Goal: Share content: Share content

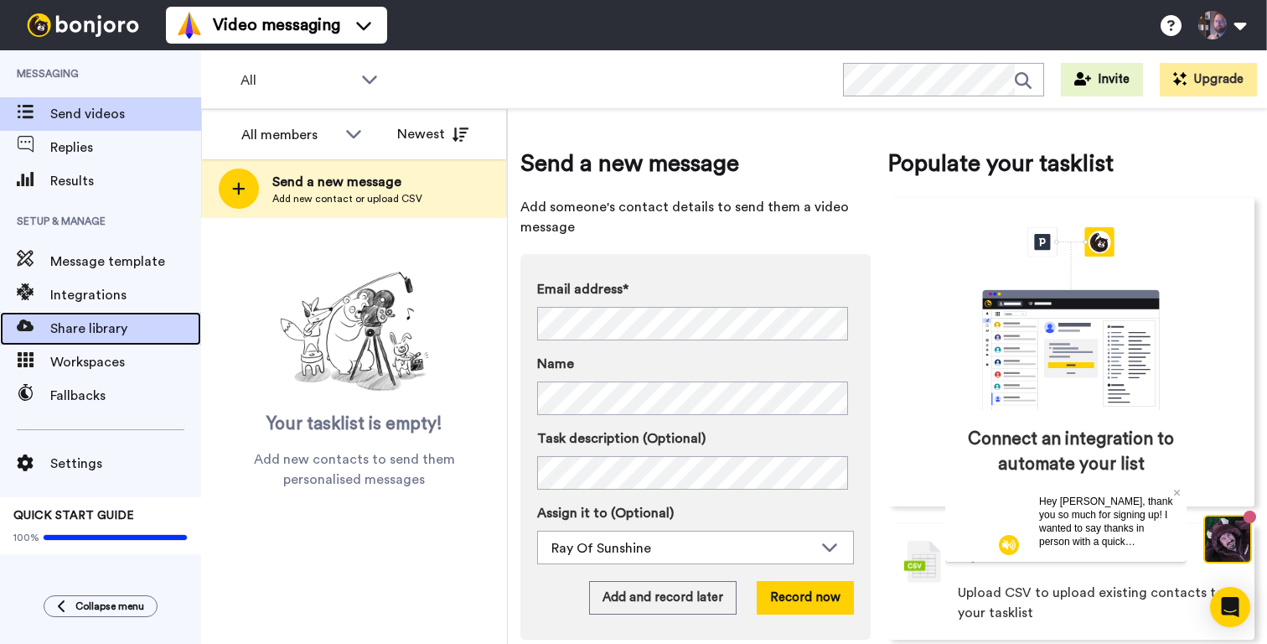
click at [81, 337] on span "Share library" at bounding box center [125, 328] width 151 height 20
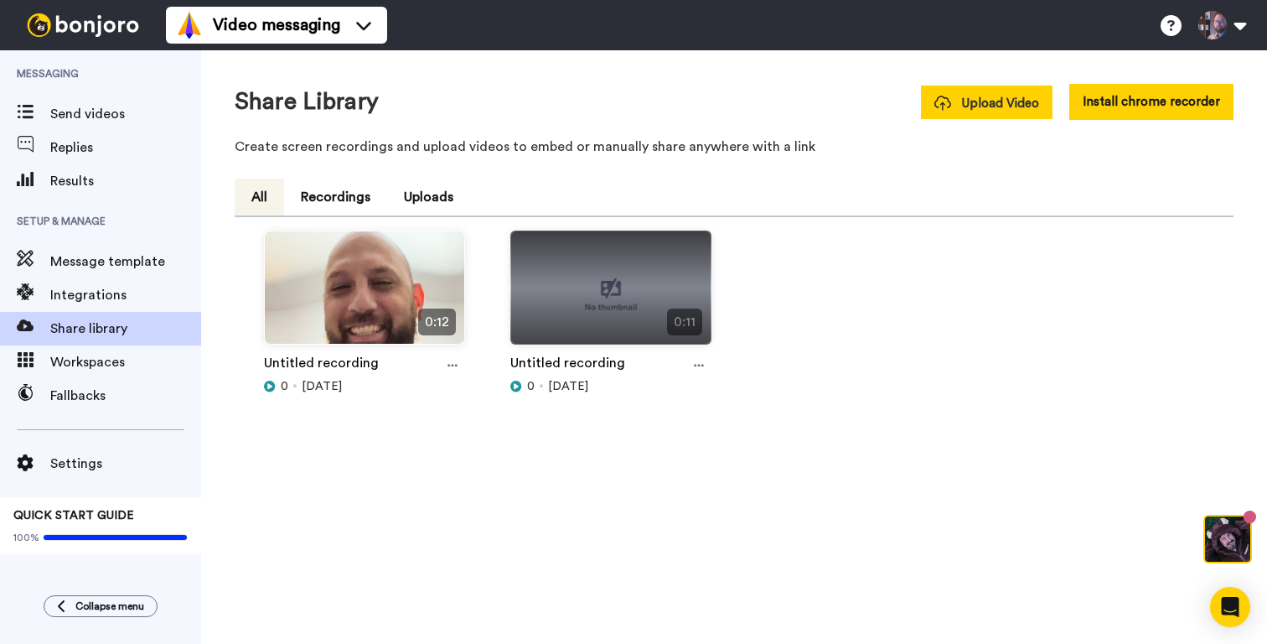
click at [985, 116] on button "Upload Video" at bounding box center [987, 102] width 132 height 34
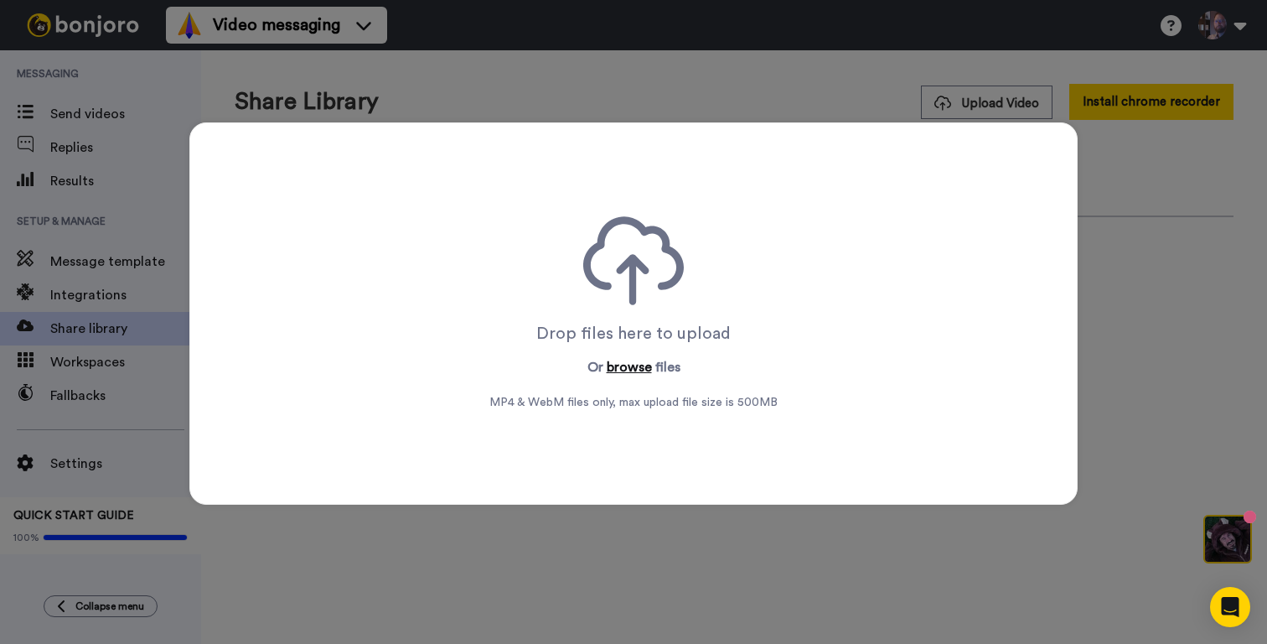
click at [613, 367] on button "browse" at bounding box center [629, 367] width 45 height 20
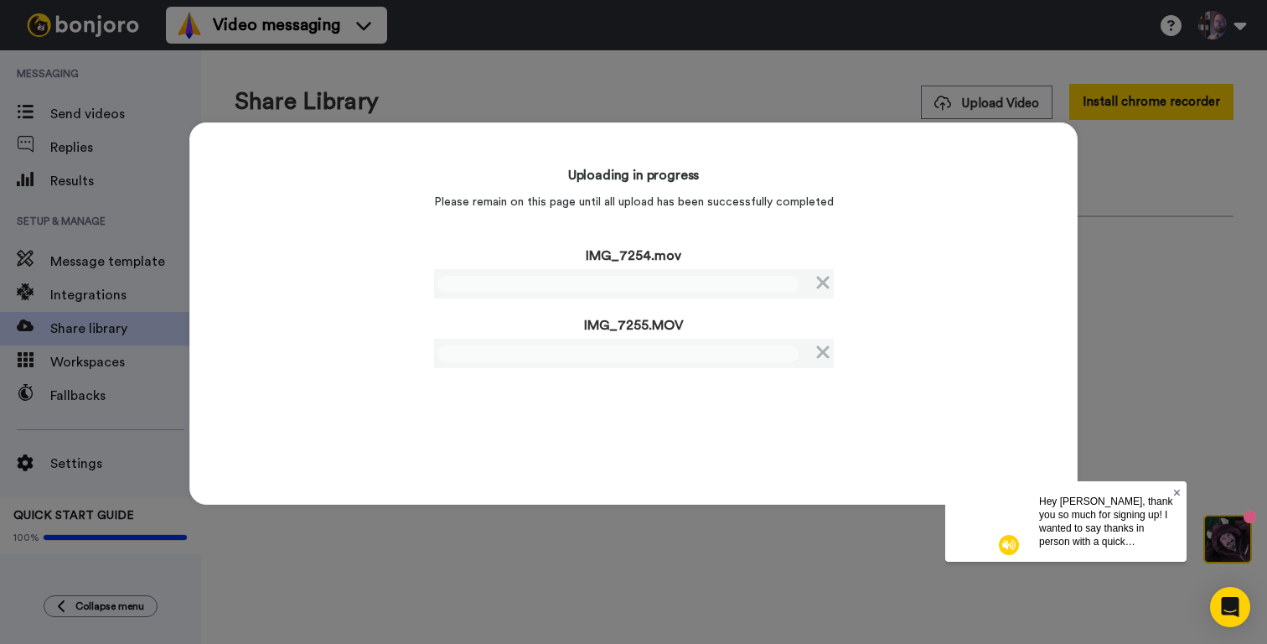
click at [1179, 491] on icon at bounding box center [1177, 492] width 7 height 10
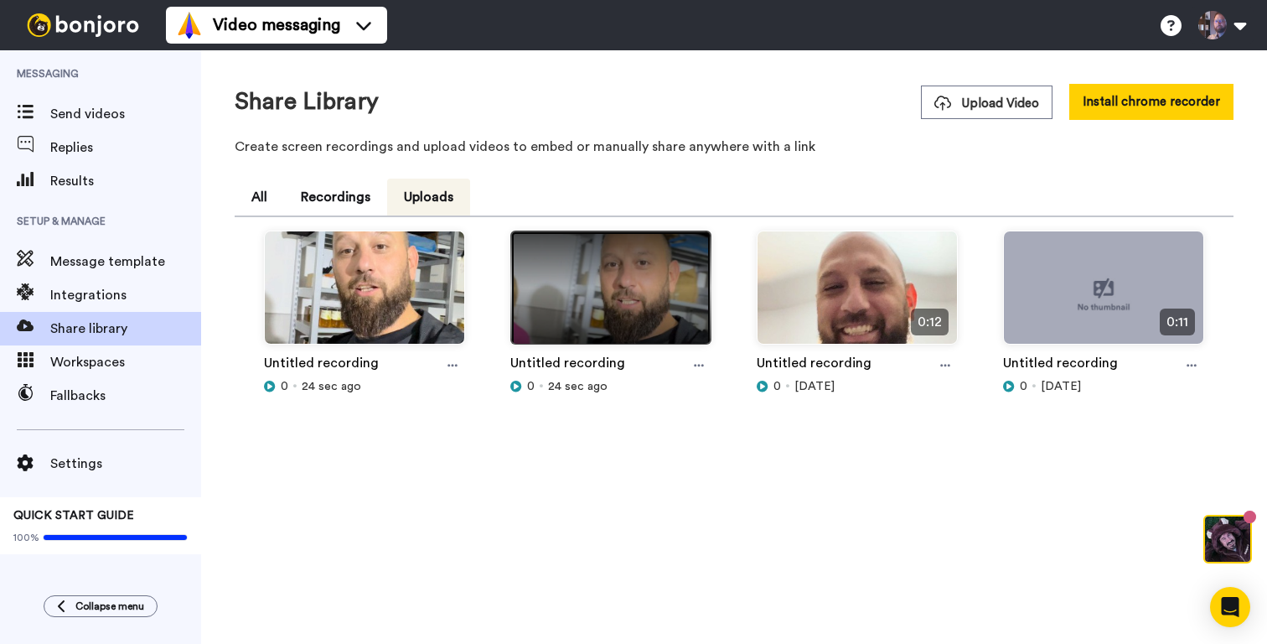
click at [596, 298] on img at bounding box center [610, 294] width 199 height 127
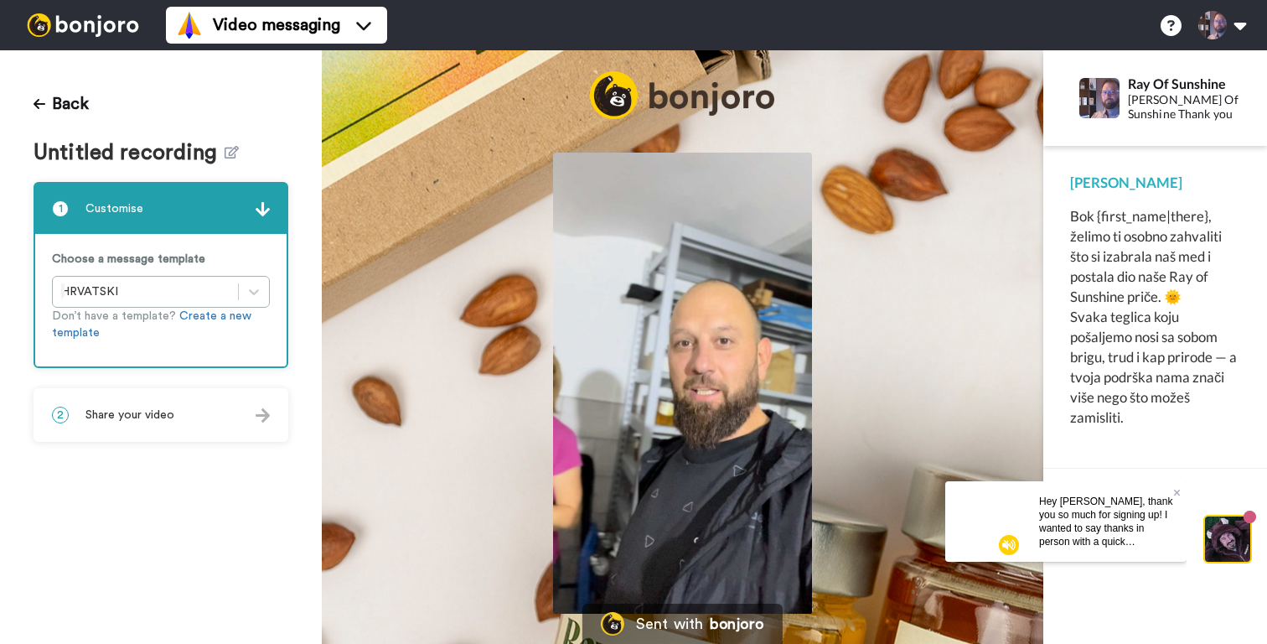
click at [690, 394] on img at bounding box center [683, 383] width 260 height 461
click at [653, 347] on video at bounding box center [683, 383] width 260 height 461
click at [677, 392] on icon "Play/Pause" at bounding box center [682, 386] width 44 height 80
click at [175, 415] on div "2 Share your video" at bounding box center [160, 415] width 251 height 50
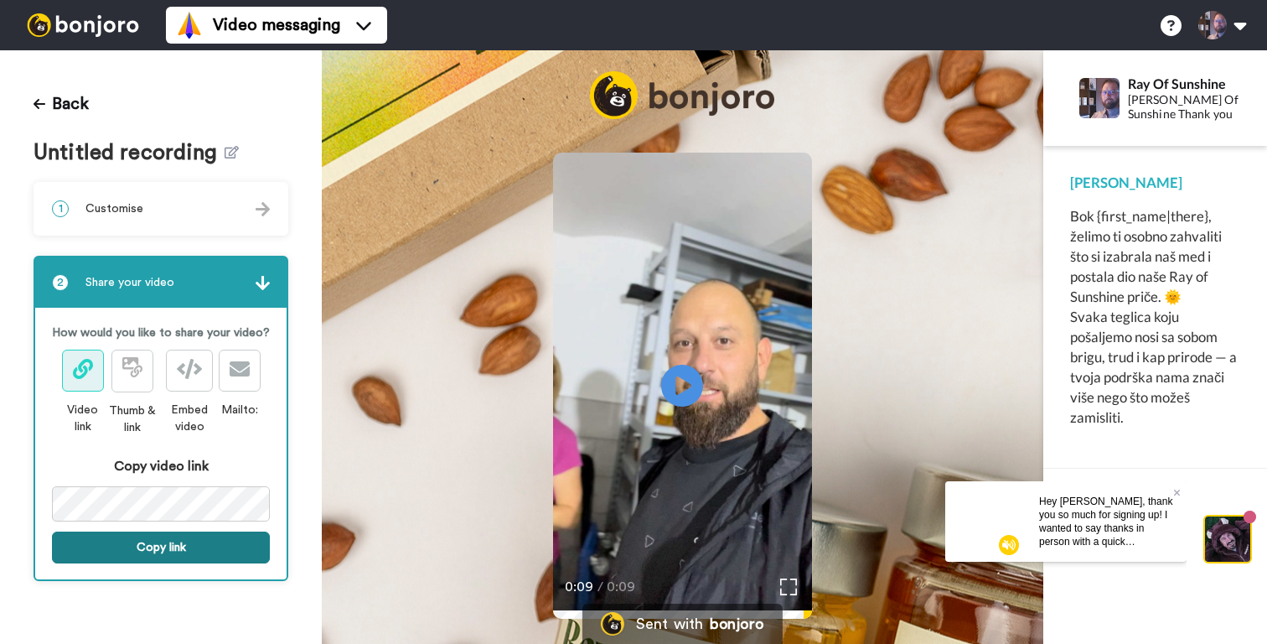
click at [162, 544] on button "Copy link" at bounding box center [161, 547] width 218 height 32
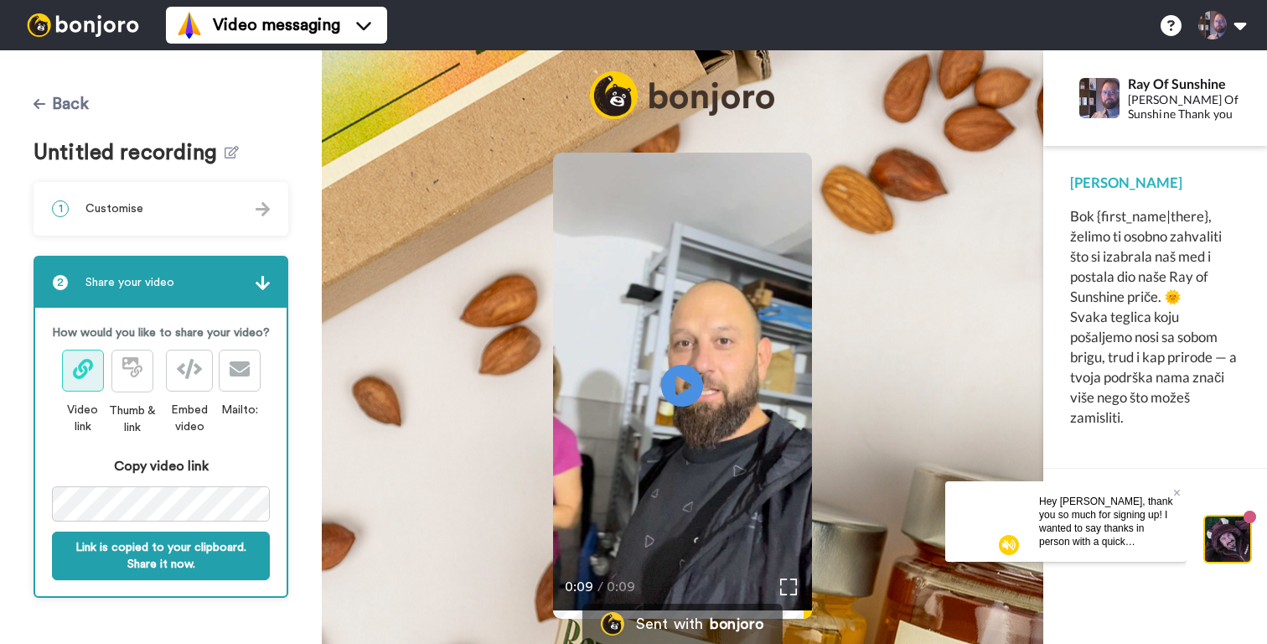
click at [39, 104] on icon at bounding box center [40, 104] width 12 height 10
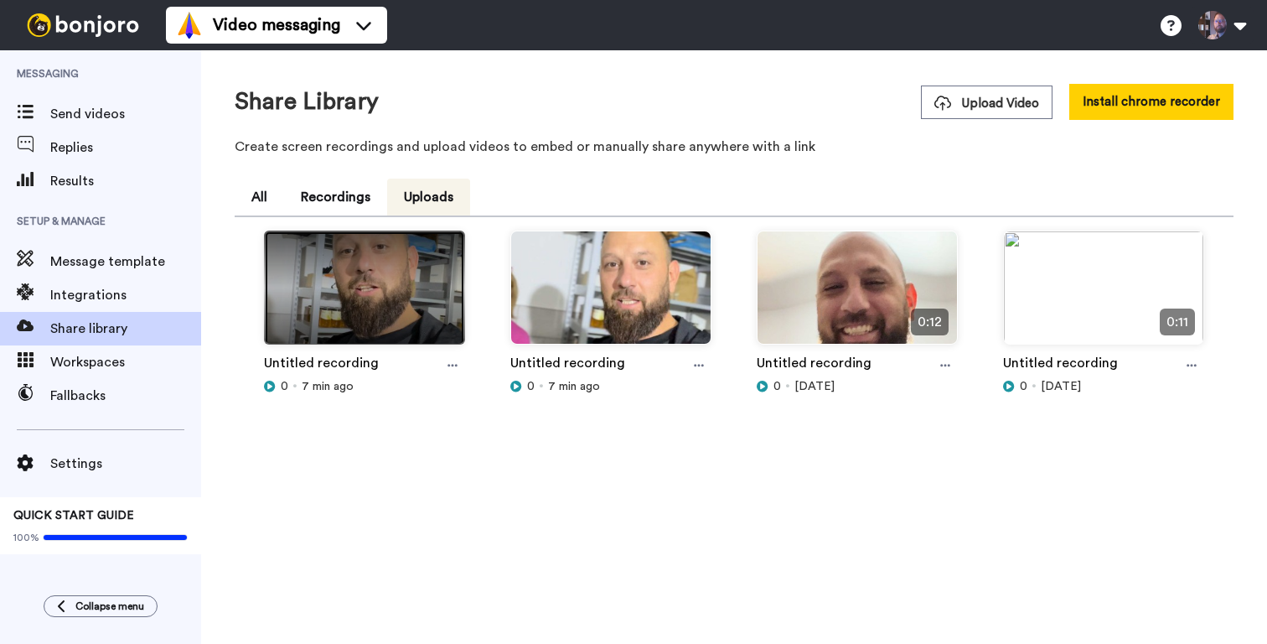
drag, startPoint x: 0, startPoint y: 0, endPoint x: 391, endPoint y: 288, distance: 486.0
click at [392, 288] on img at bounding box center [364, 294] width 199 height 127
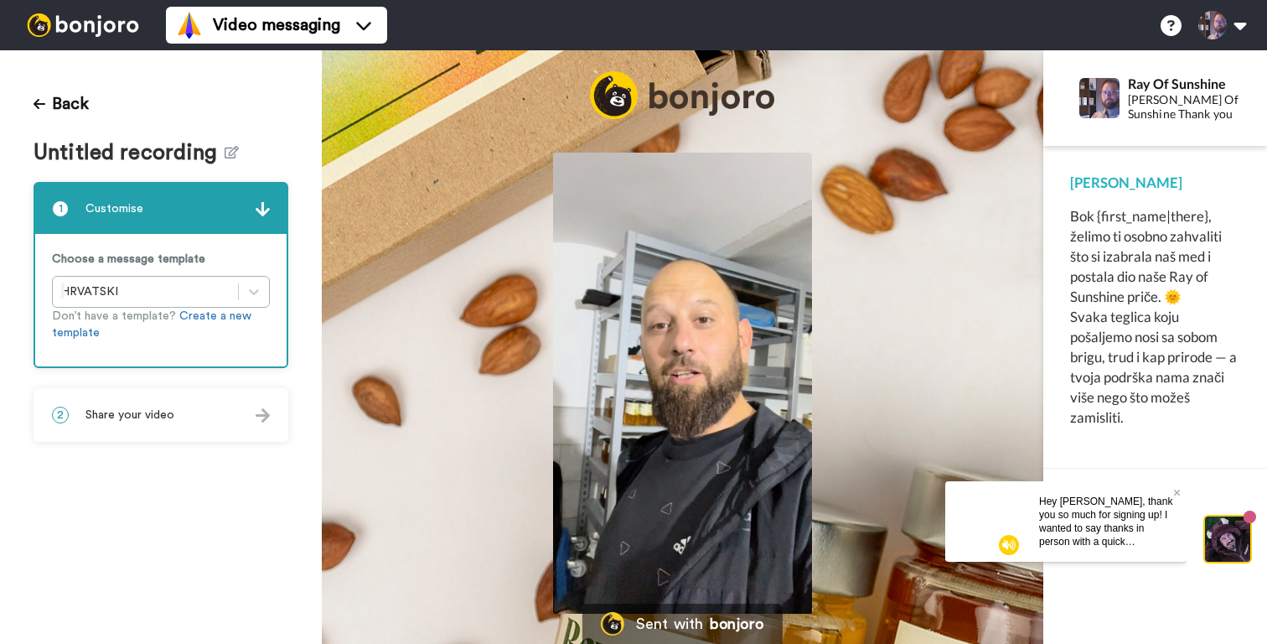
click at [693, 396] on img at bounding box center [683, 383] width 260 height 461
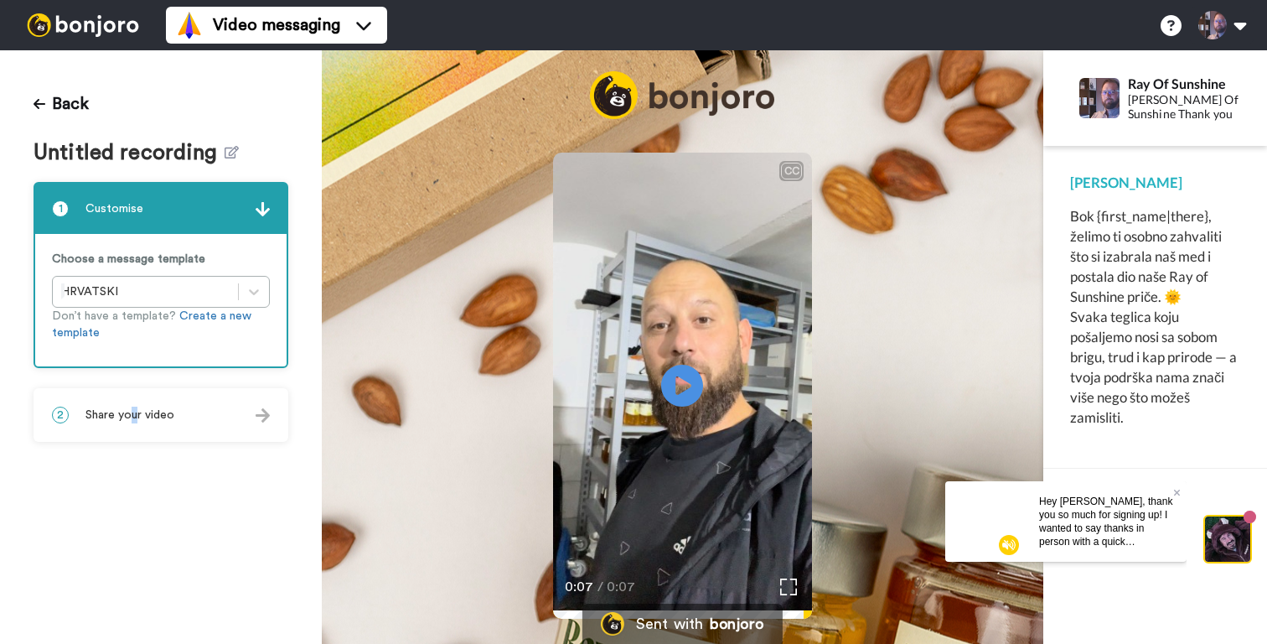
click at [135, 418] on span "Share your video" at bounding box center [129, 414] width 89 height 17
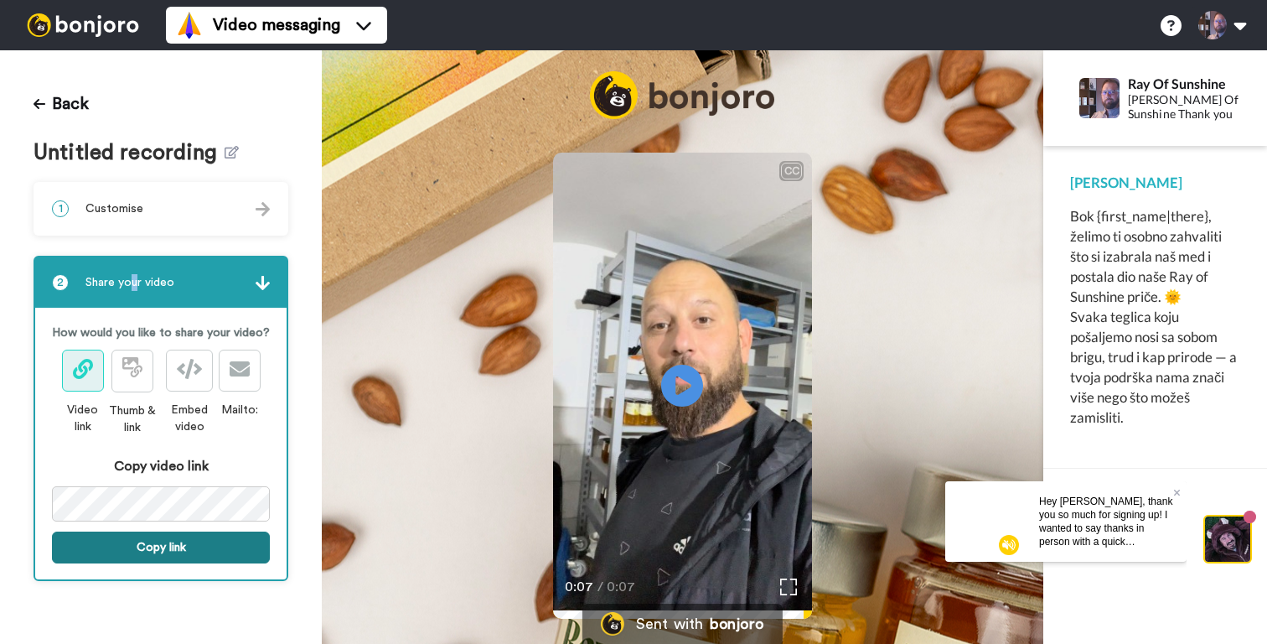
click at [151, 538] on button "Copy link" at bounding box center [161, 547] width 218 height 32
